Goal: Information Seeking & Learning: Check status

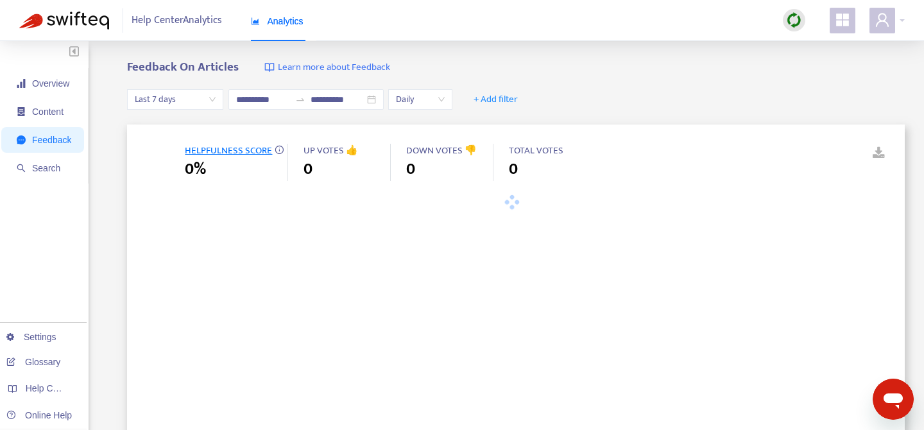
type input "**********"
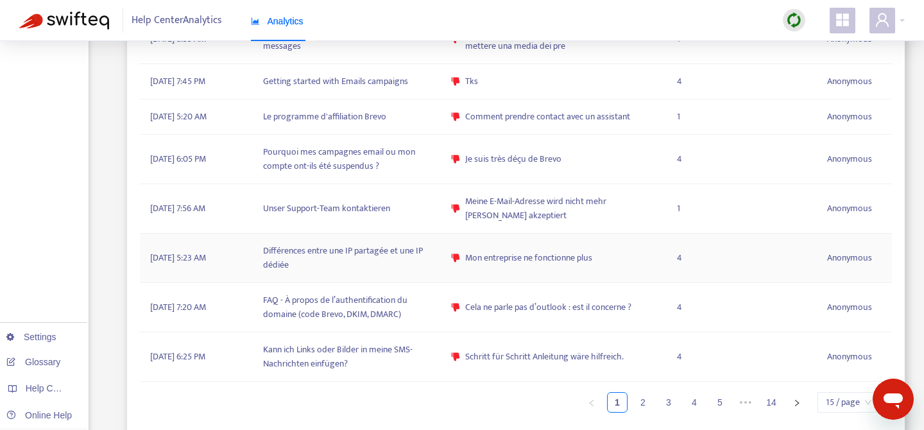
scroll to position [944, 0]
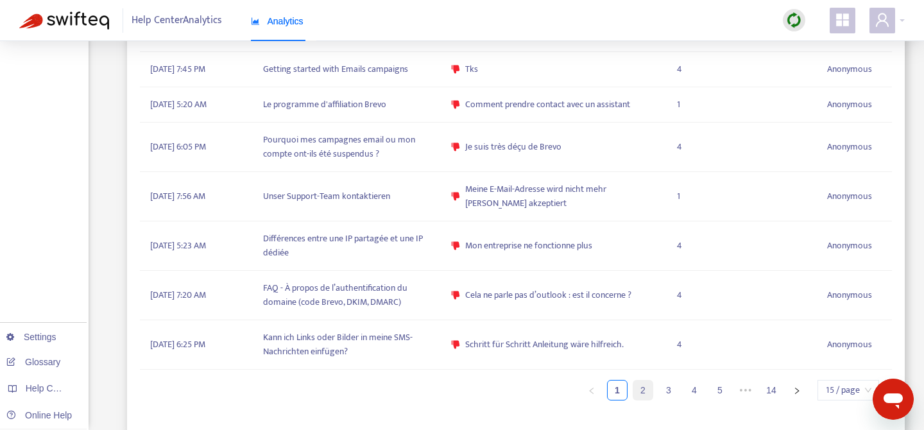
click at [648, 389] on link "2" at bounding box center [642, 389] width 19 height 19
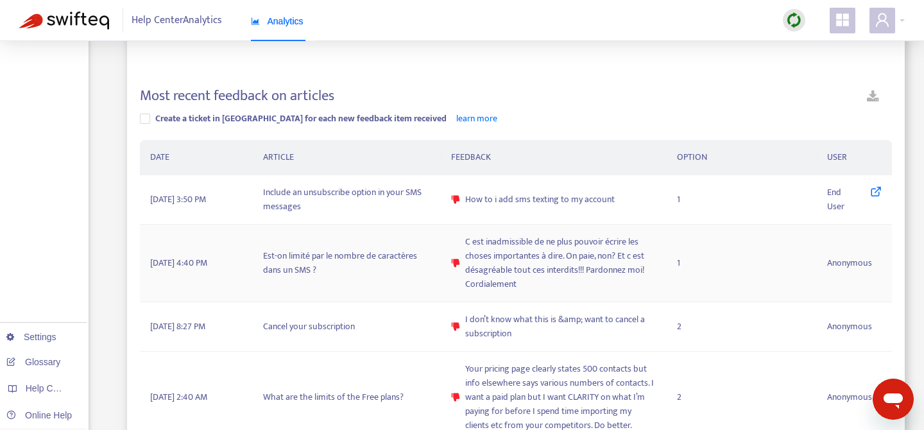
scroll to position [336, 0]
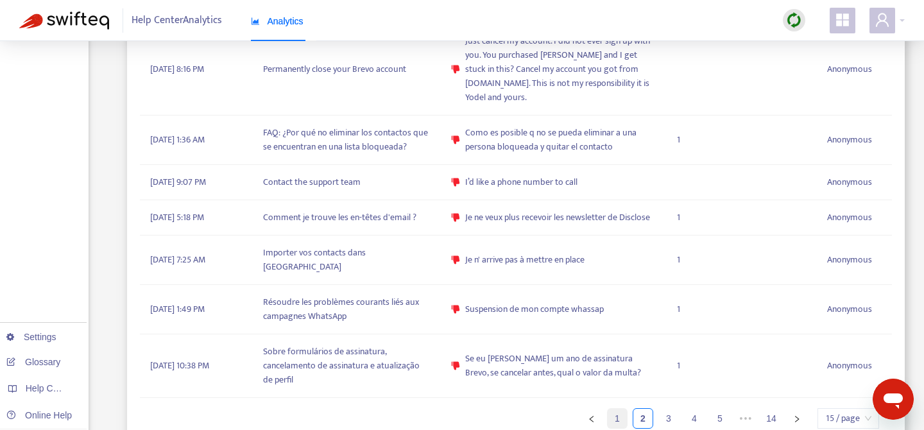
click at [617, 409] on link "1" at bounding box center [616, 418] width 19 height 19
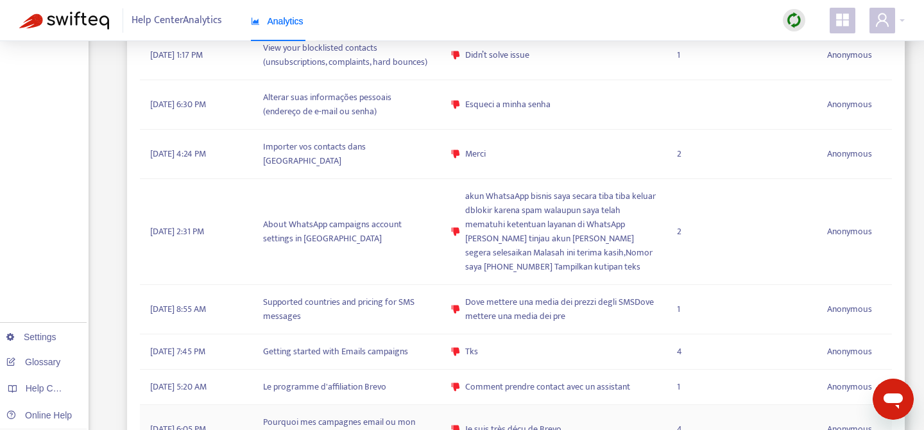
scroll to position [332, 0]
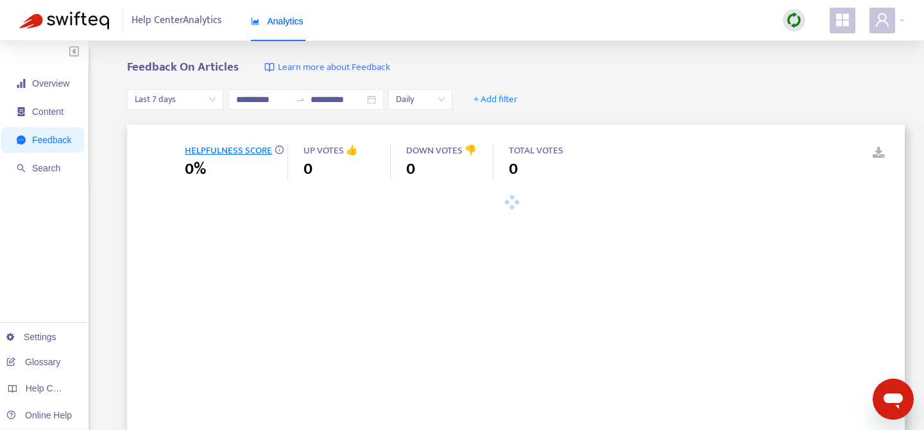
type input "**********"
click at [563, 100] on icon "close" at bounding box center [559, 100] width 8 height 8
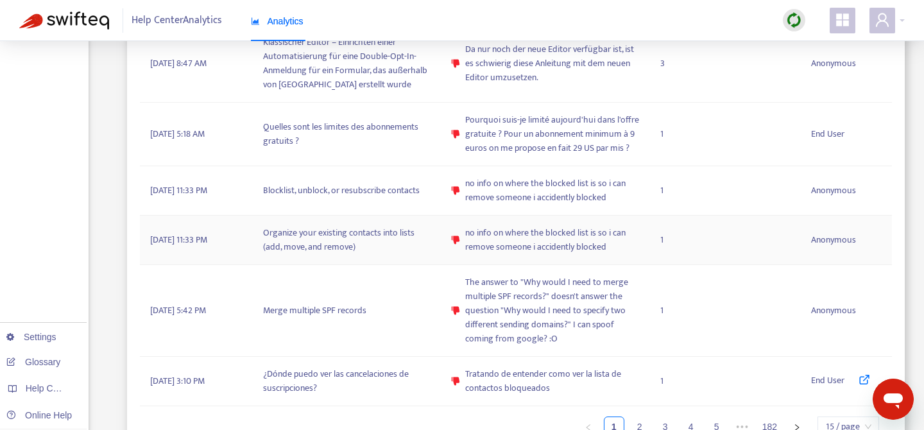
scroll to position [1075, 0]
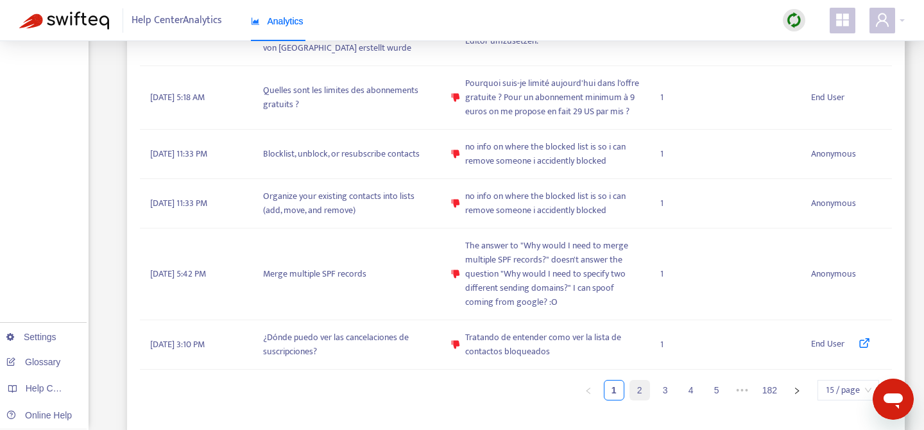
click at [639, 394] on link "2" at bounding box center [639, 389] width 19 height 19
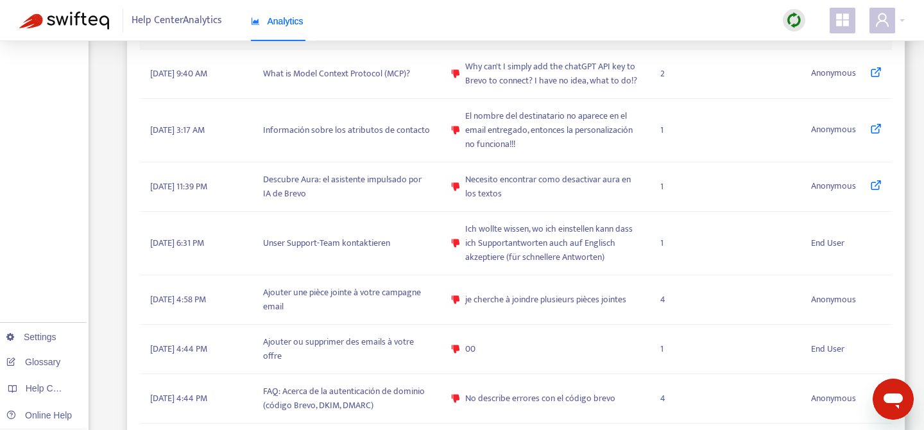
scroll to position [958, 0]
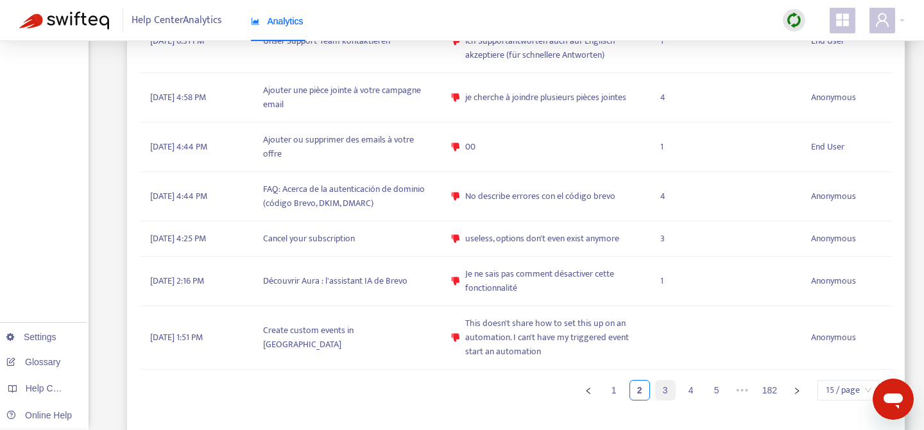
click at [659, 398] on link "3" at bounding box center [665, 389] width 19 height 19
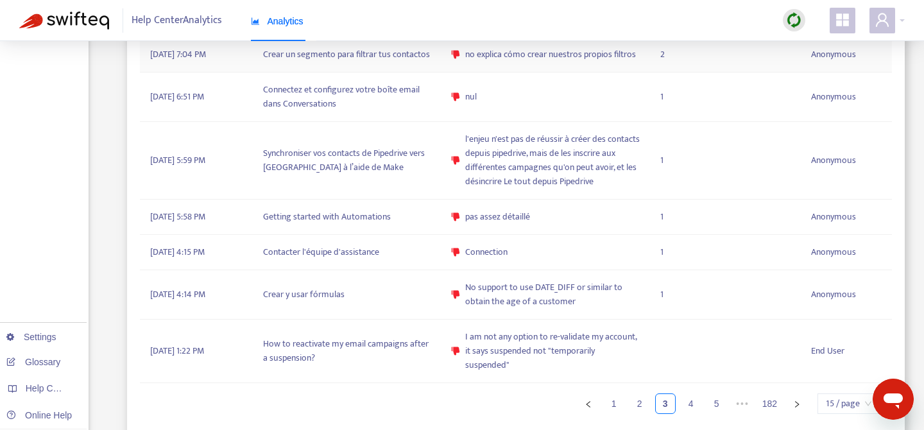
scroll to position [972, 0]
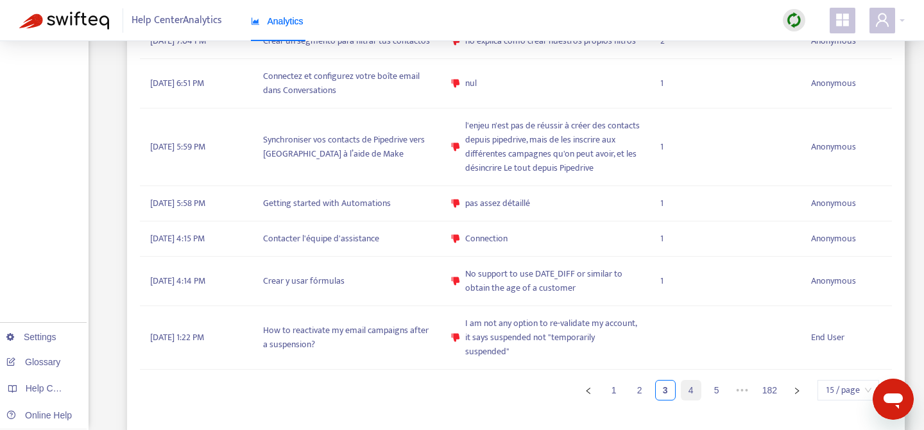
click at [690, 393] on link "4" at bounding box center [690, 389] width 19 height 19
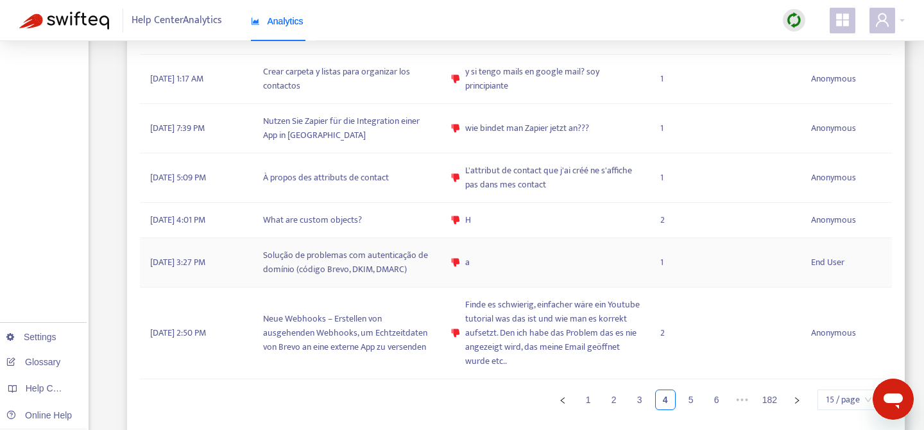
scroll to position [1030, 0]
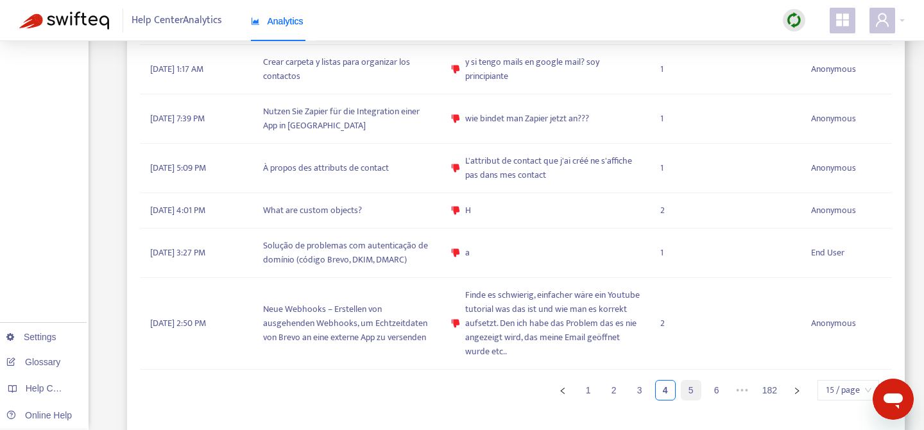
click at [691, 400] on link "5" at bounding box center [690, 389] width 19 height 19
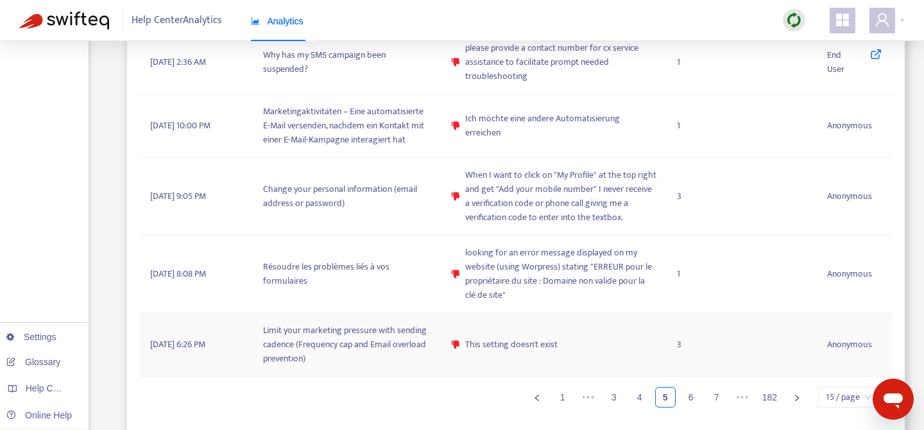
scroll to position [1085, 0]
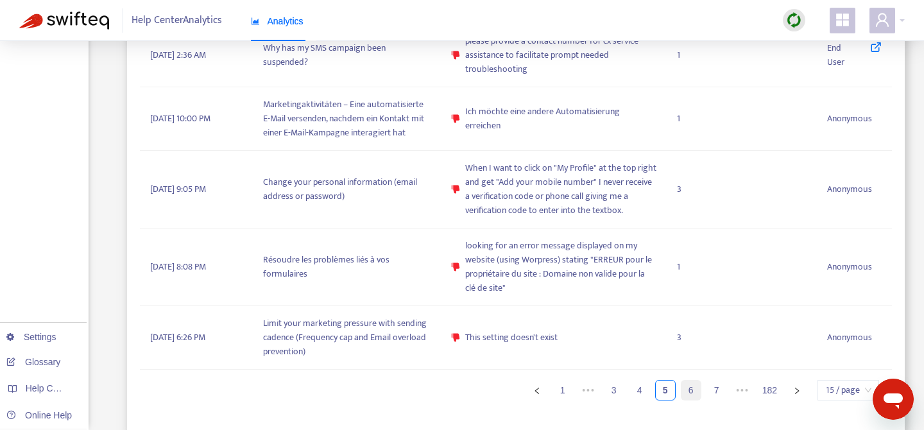
click at [691, 394] on link "6" at bounding box center [690, 389] width 19 height 19
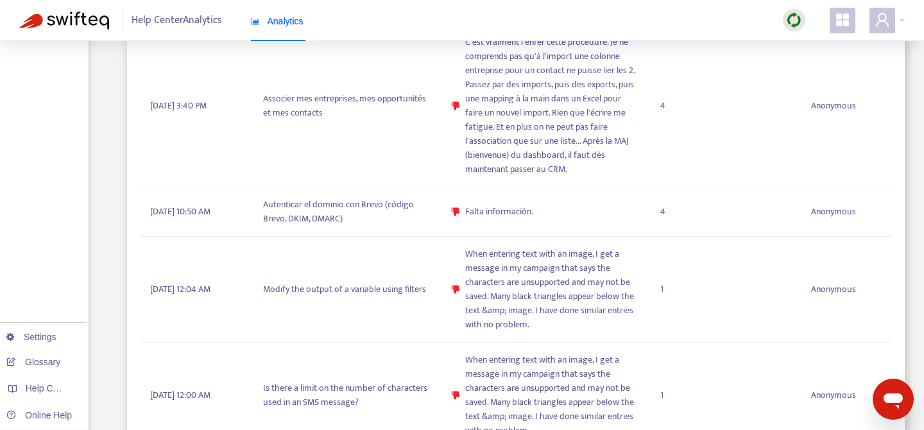
scroll to position [400, 0]
